Goal: Task Accomplishment & Management: Manage account settings

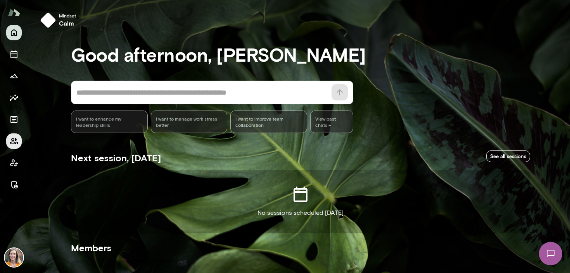
click at [13, 140] on icon "Members" at bounding box center [14, 141] width 9 height 6
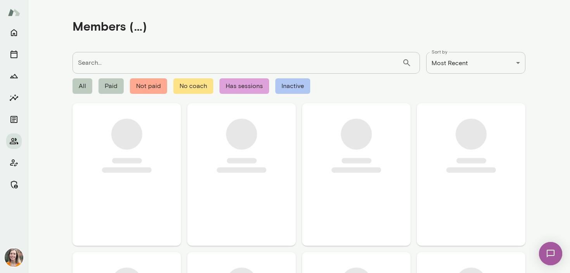
click at [103, 57] on input "Search..." at bounding box center [238, 63] width 330 height 22
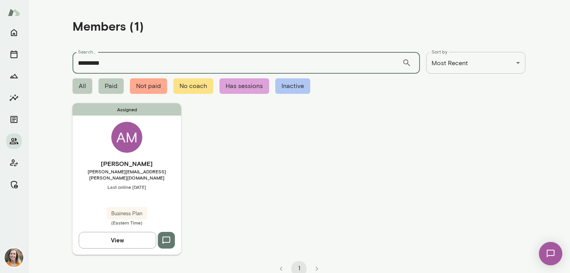
type input "*********"
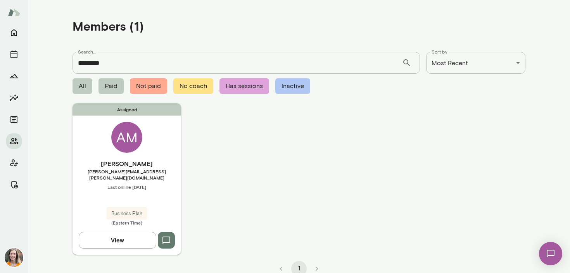
click at [158, 149] on div "Assigned AM [PERSON_NAME] [PERSON_NAME][EMAIL_ADDRESS][PERSON_NAME][DOMAIN_NAME…" at bounding box center [127, 178] width 109 height 151
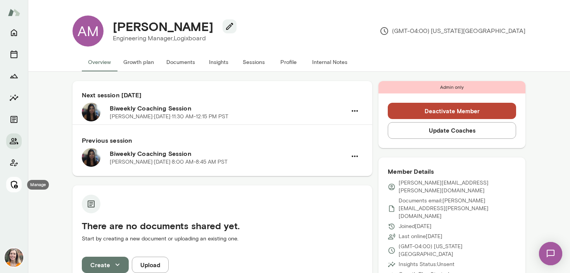
click at [14, 183] on icon "Manage" at bounding box center [13, 184] width 9 height 9
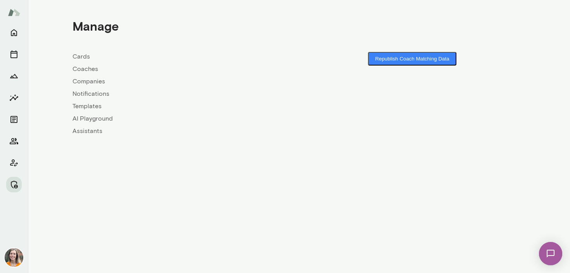
click at [92, 69] on link "Coaches" at bounding box center [186, 68] width 227 height 9
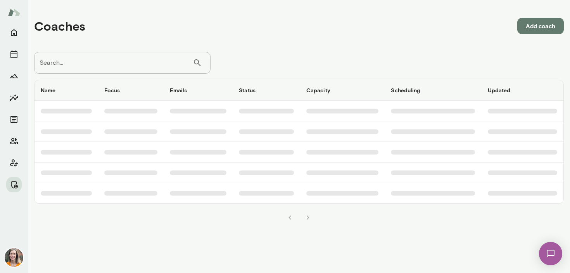
click at [100, 66] on input "Search..." at bounding box center [113, 63] width 159 height 22
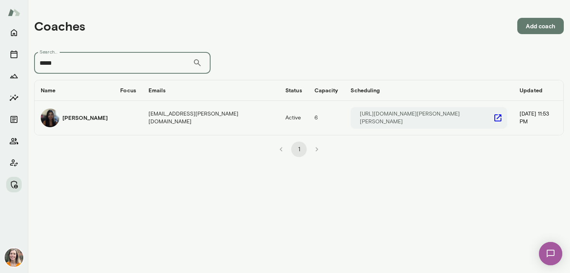
type input "*****"
click at [114, 113] on td "coaches table" at bounding box center [128, 118] width 28 height 34
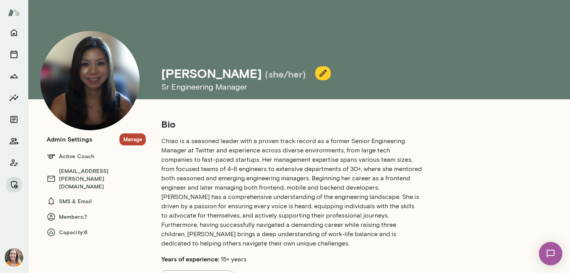
click at [133, 138] on button "Manage" at bounding box center [132, 139] width 26 height 12
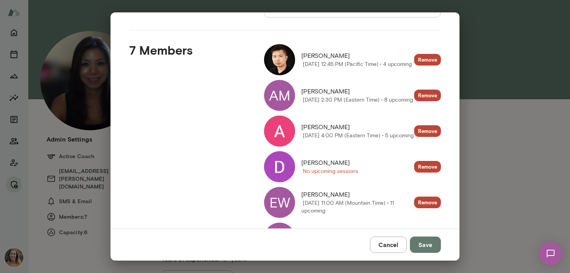
scroll to position [172, 0]
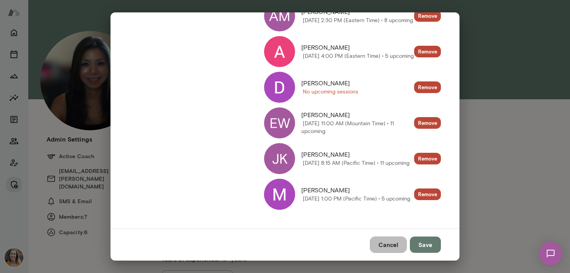
click at [387, 244] on button "Cancel" at bounding box center [388, 245] width 37 height 16
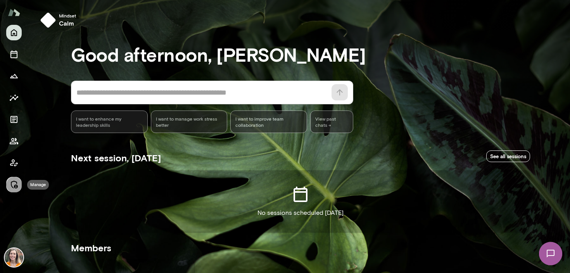
click at [12, 185] on icon "Manage" at bounding box center [13, 184] width 9 height 9
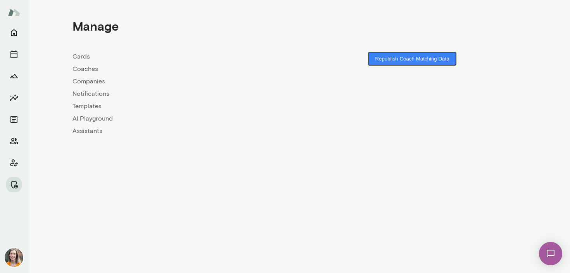
click at [84, 70] on link "Coaches" at bounding box center [186, 68] width 227 height 9
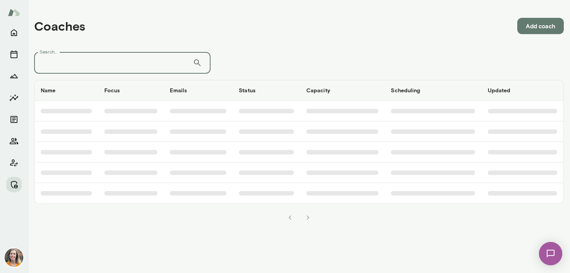
click at [98, 64] on input "Search..." at bounding box center [113, 63] width 159 height 22
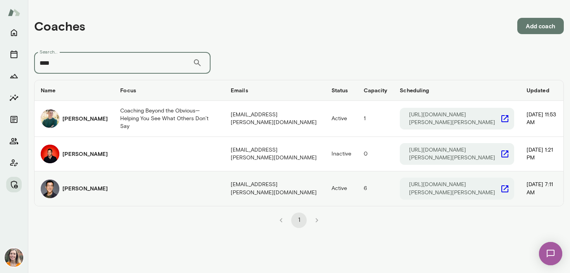
type input "****"
click at [86, 189] on div "Ryan Tang" at bounding box center [74, 189] width 67 height 19
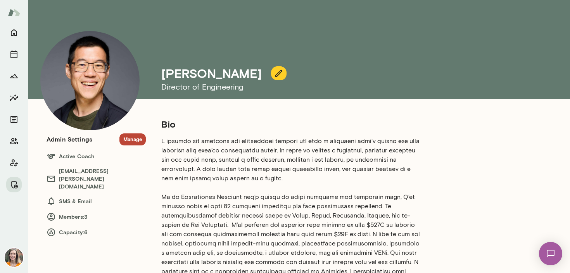
click at [130, 141] on button "Manage" at bounding box center [132, 139] width 26 height 12
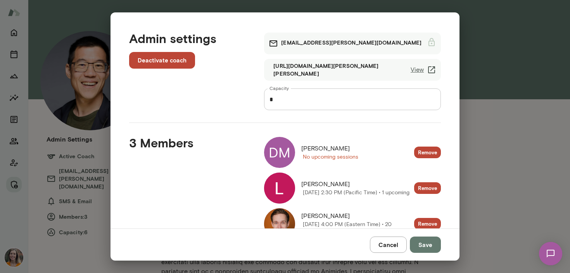
scroll to position [29, 0]
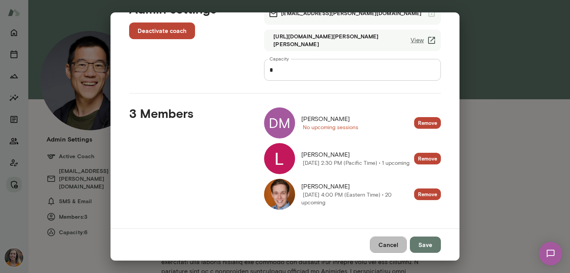
click at [390, 243] on button "Cancel" at bounding box center [388, 245] width 37 height 16
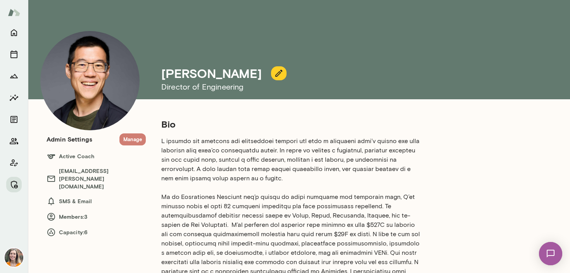
click at [128, 138] on button "Manage" at bounding box center [132, 139] width 26 height 12
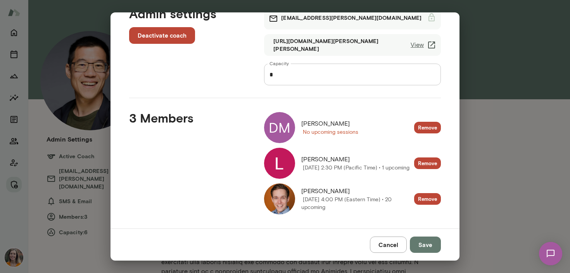
scroll to position [0, 0]
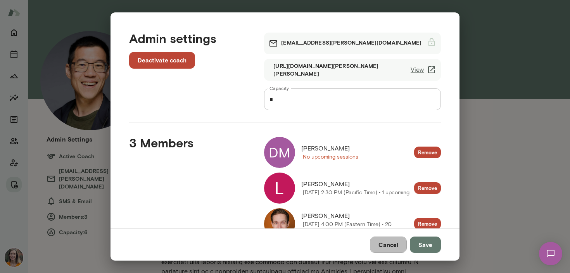
click at [391, 243] on button "Cancel" at bounding box center [388, 245] width 37 height 16
